Goal: Information Seeking & Learning: Find specific fact

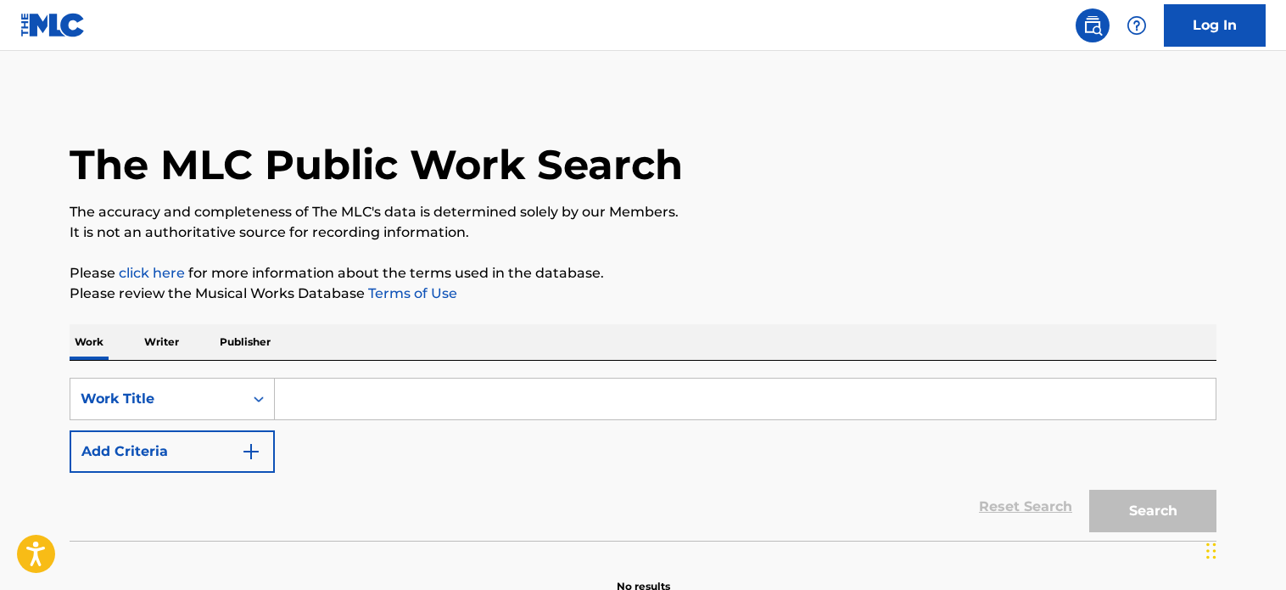
click at [354, 383] on input "Search Form" at bounding box center [745, 398] width 941 height 41
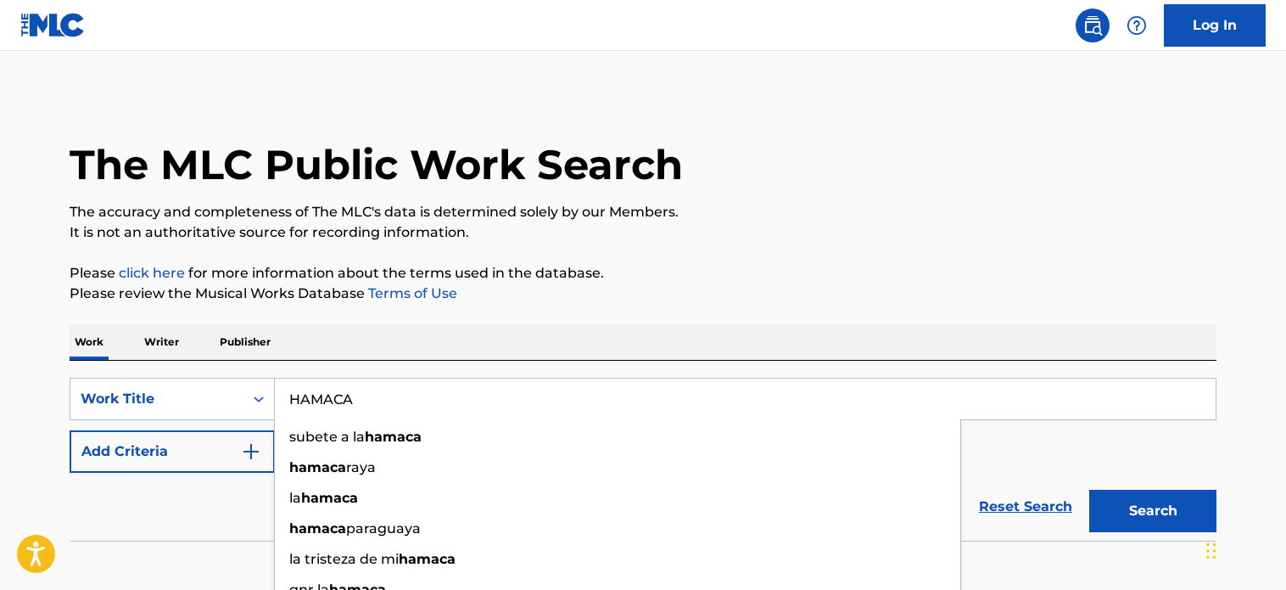
type input "HAMACA"
click at [211, 467] on button "Add Criteria" at bounding box center [172, 451] width 205 height 42
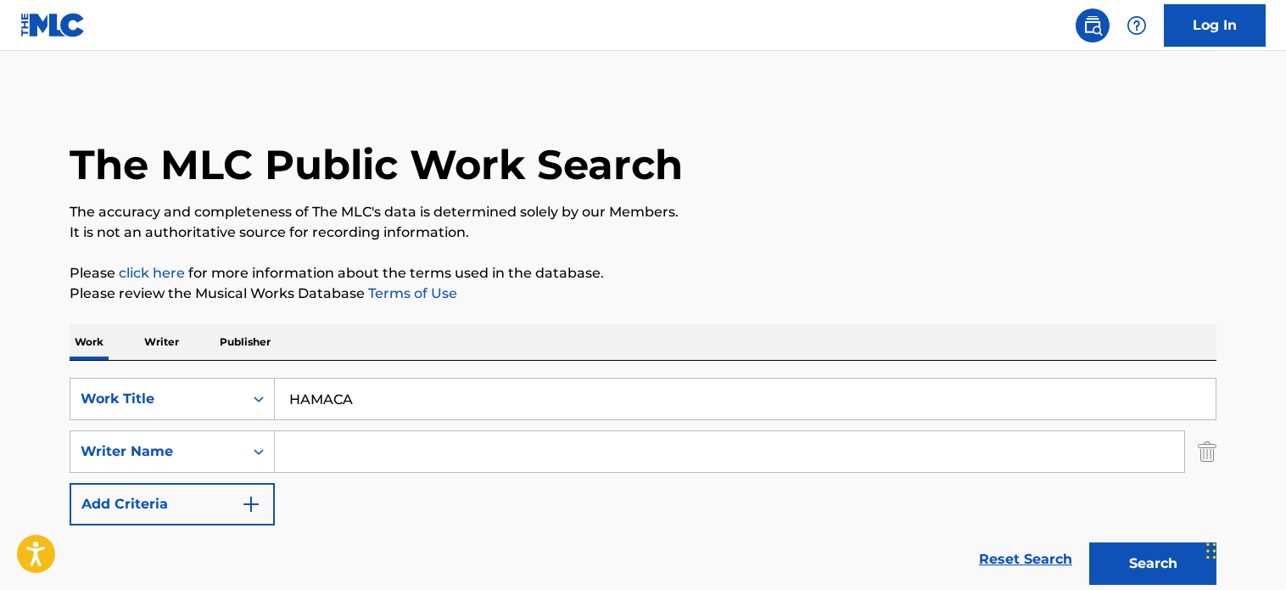
click at [360, 462] on input "Search Form" at bounding box center [729, 451] width 909 height 41
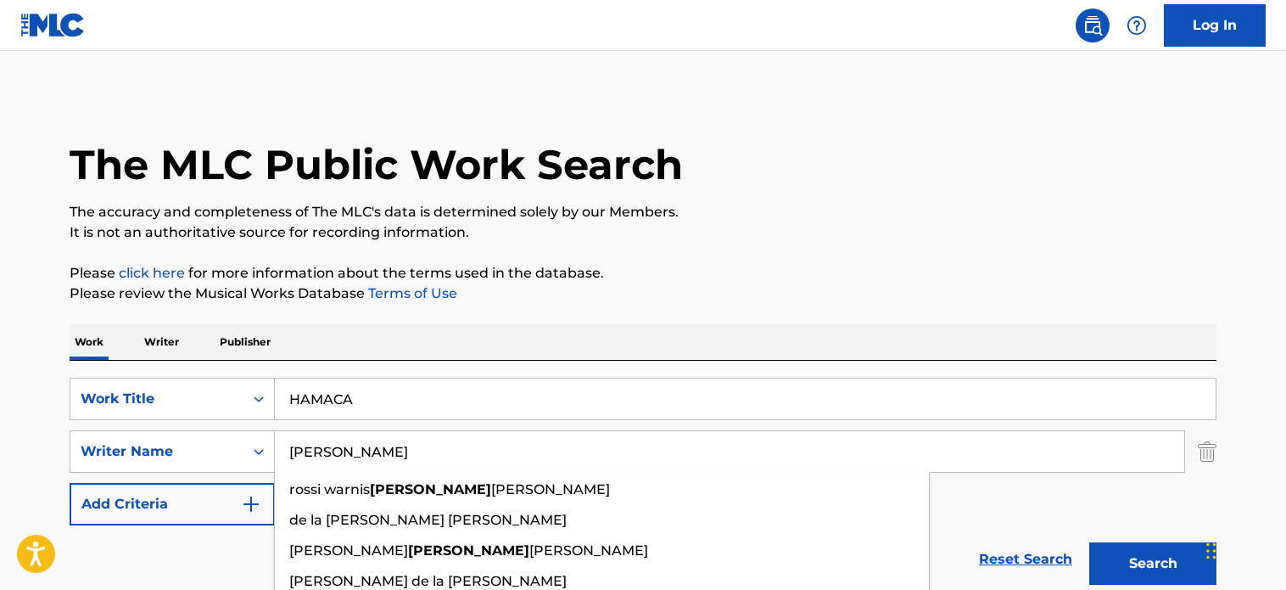
type input "[PERSON_NAME]"
click at [1089, 542] on button "Search" at bounding box center [1152, 563] width 127 height 42
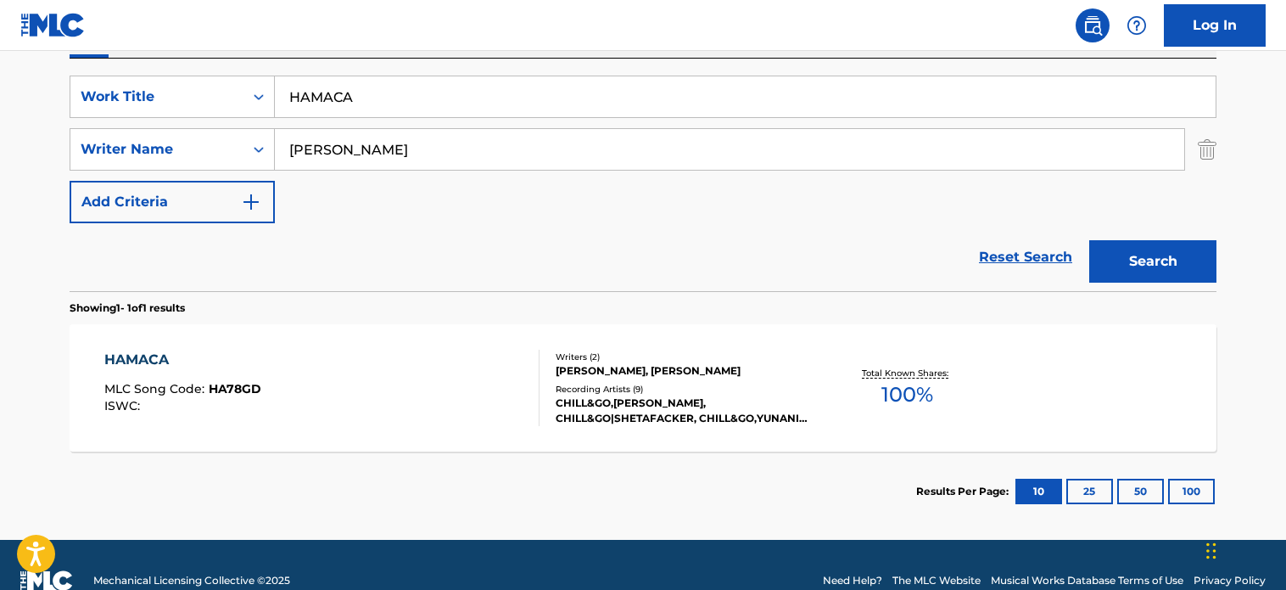
scroll to position [333, 0]
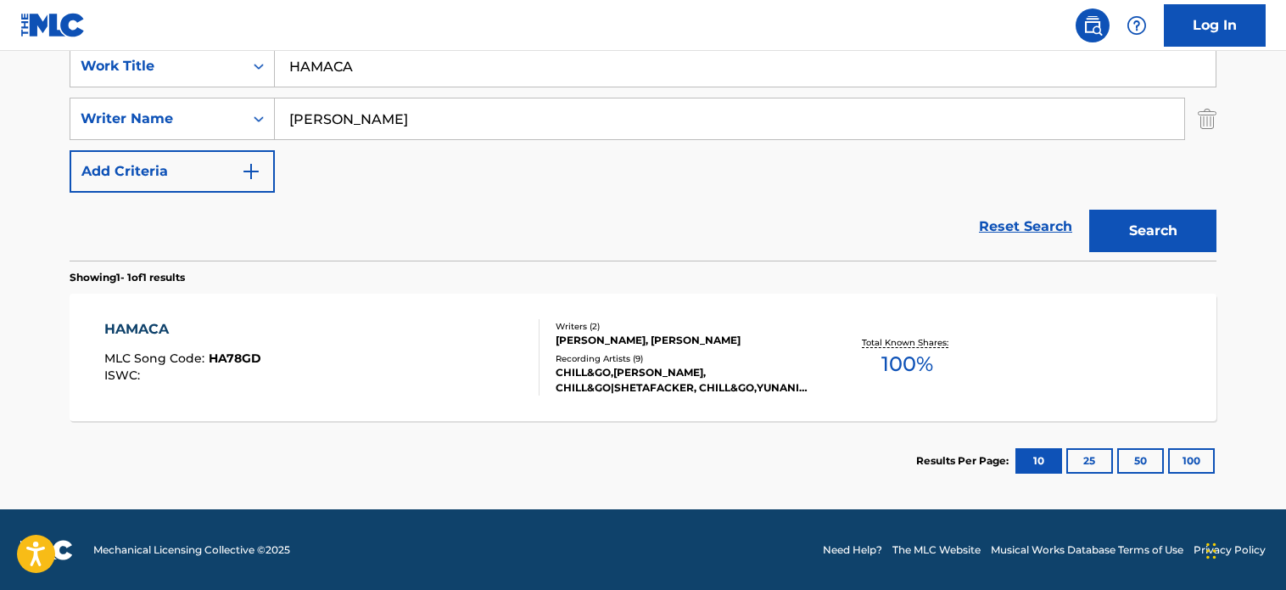
click at [266, 323] on div "HAMACA MLC Song Code : HA78GD ISWC :" at bounding box center [322, 357] width 436 height 76
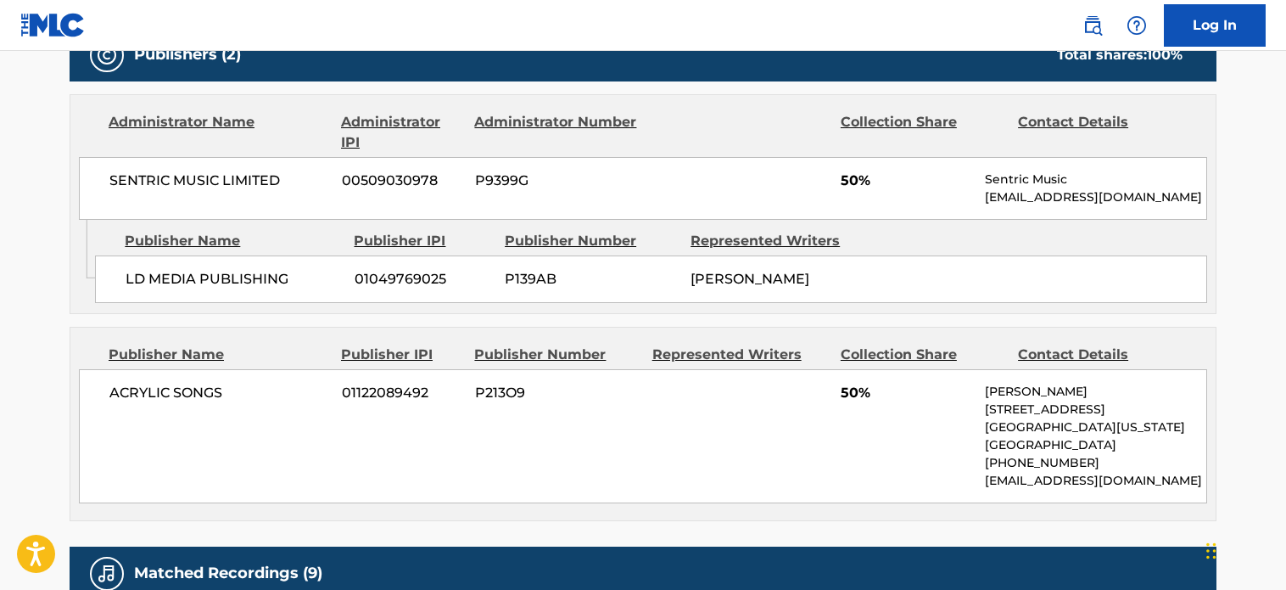
scroll to position [763, 0]
